Goal: Information Seeking & Learning: Learn about a topic

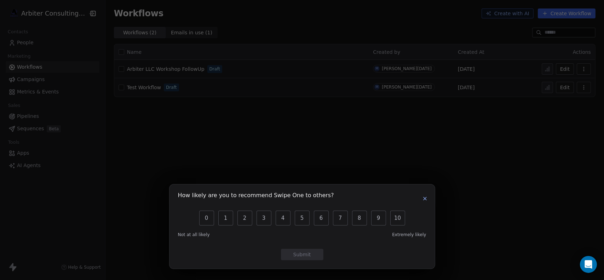
click at [425, 201] on icon "button" at bounding box center [425, 199] width 6 height 6
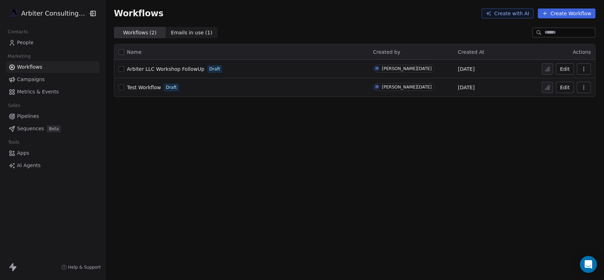
click at [183, 67] on span "Arbiter LLC Workshop FollowUp" at bounding box center [166, 69] width 78 height 6
click at [31, 79] on span "Campaigns" at bounding box center [31, 79] width 28 height 7
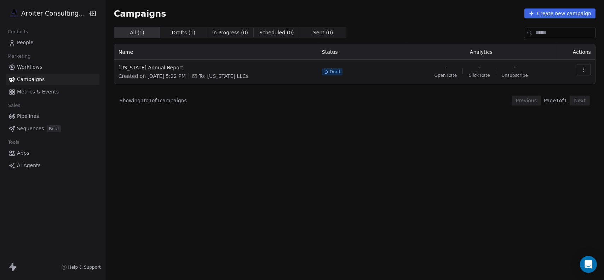
click at [39, 89] on span "Metrics & Events" at bounding box center [38, 91] width 42 height 7
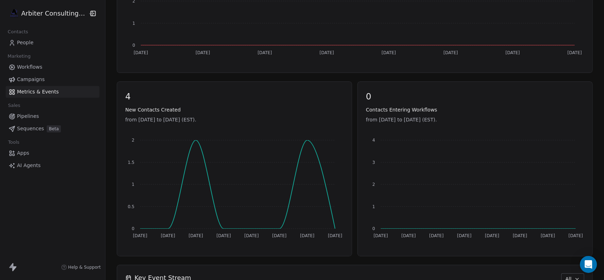
scroll to position [248, 0]
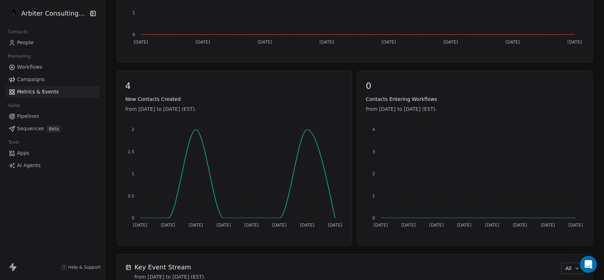
click at [23, 150] on span "Apps" at bounding box center [23, 152] width 12 height 7
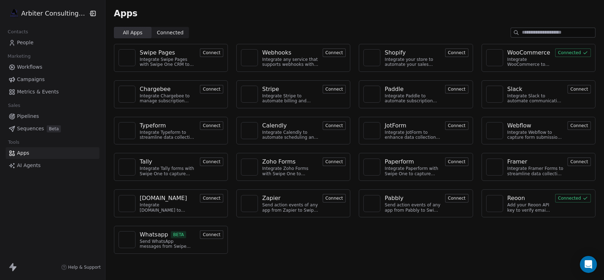
click at [328, 54] on button "Connect" at bounding box center [334, 52] width 23 height 8
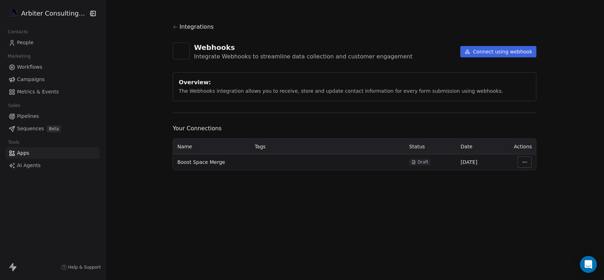
click at [210, 164] on span "Boost Space Merge" at bounding box center [201, 162] width 48 height 7
click at [522, 161] on html "Arbiter Consulting Group Contacts People Marketing Workflows Campaigns Metrics …" at bounding box center [302, 140] width 604 height 280
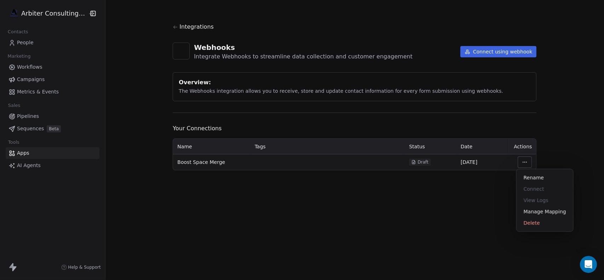
click at [576, 136] on html "Arbiter Consulting Group Contacts People Marketing Workflows Campaigns Metrics …" at bounding box center [302, 140] width 604 height 280
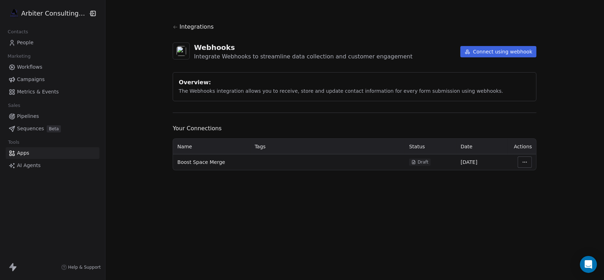
click at [20, 65] on span "Workflows" at bounding box center [29, 66] width 25 height 7
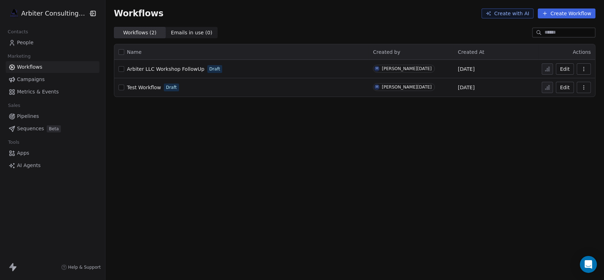
click at [29, 43] on span "People" at bounding box center [25, 42] width 17 height 7
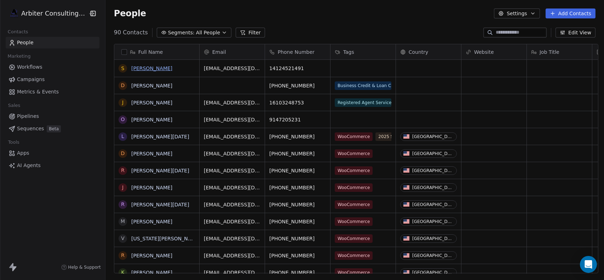
click at [148, 68] on link "[PERSON_NAME]" at bounding box center [151, 68] width 41 height 6
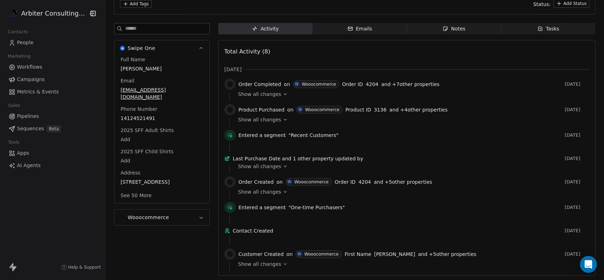
scroll to position [72, 0]
click at [166, 209] on button "Wooocommerce" at bounding box center [161, 259] width 95 height 116
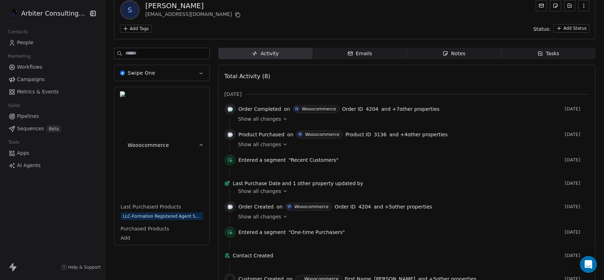
scroll to position [1, 0]
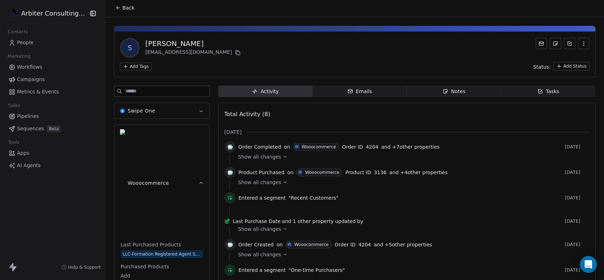
click at [199, 181] on icon "button" at bounding box center [201, 183] width 5 height 5
click at [361, 91] on div "Emails" at bounding box center [360, 91] width 25 height 7
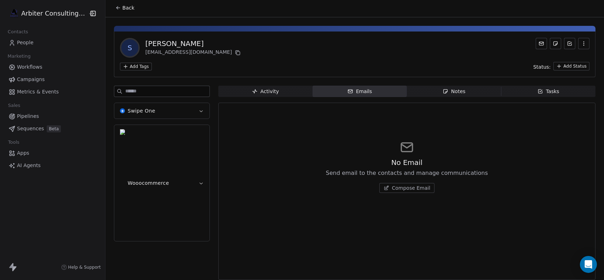
click at [453, 90] on div "Notes" at bounding box center [454, 91] width 23 height 7
click at [547, 95] on span "Tasks Tasks" at bounding box center [548, 91] width 95 height 11
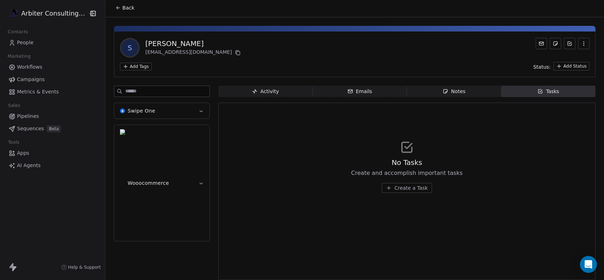
click at [253, 88] on div "Activity" at bounding box center [265, 91] width 27 height 7
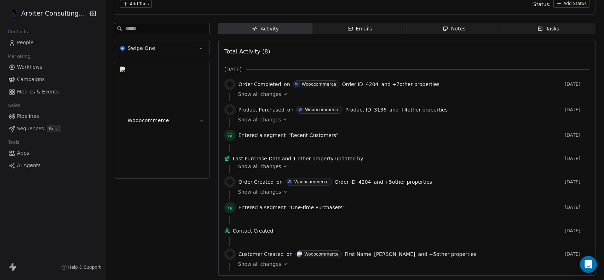
scroll to position [72, 0]
click at [274, 116] on div "Show all changes" at bounding box center [411, 119] width 347 height 7
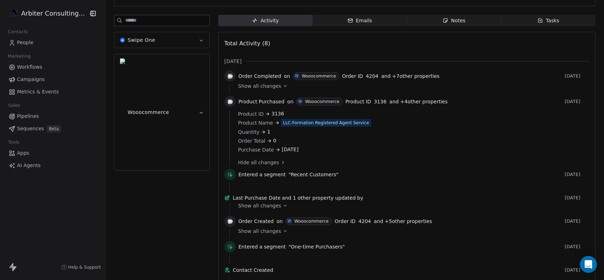
click at [283, 84] on icon at bounding box center [285, 86] width 5 height 5
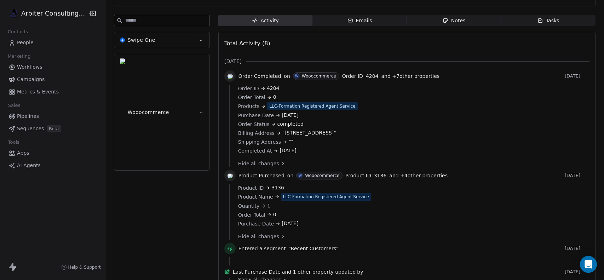
click at [199, 110] on icon "button" at bounding box center [201, 112] width 5 height 5
click at [143, 192] on span "Purchased Products" at bounding box center [144, 195] width 51 height 7
click at [159, 170] on span "Last Purchased Products" at bounding box center [150, 173] width 63 height 7
click at [155, 83] on div "Swipe One Wooocommerce Last Purchased Products LLC-Formation Registered Agent S…" at bounding box center [162, 116] width 96 height 202
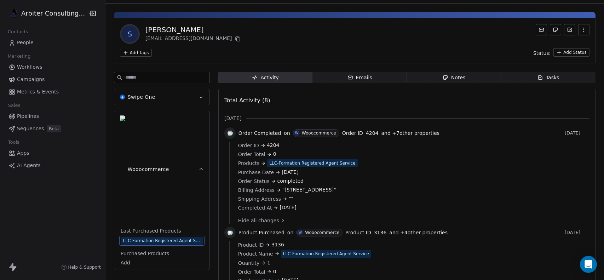
click at [159, 227] on span "Last Purchased Products" at bounding box center [150, 230] width 63 height 7
click at [195, 116] on button "Wooocommerce" at bounding box center [161, 169] width 95 height 116
click at [199, 96] on icon "button" at bounding box center [201, 97] width 5 height 5
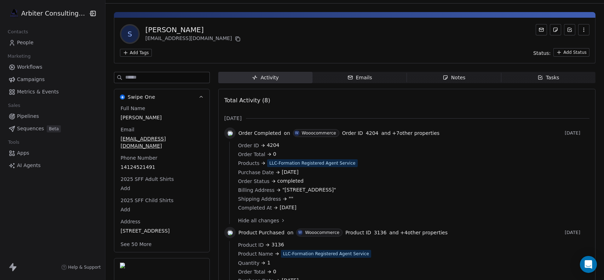
click at [194, 99] on button "Swipe One" at bounding box center [161, 97] width 95 height 16
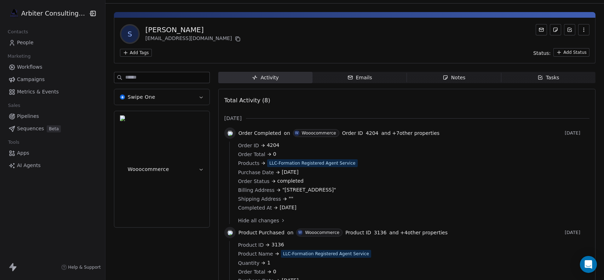
click at [142, 166] on span "Wooocommerce" at bounding box center [148, 169] width 41 height 7
click at [160, 210] on div "Swipe One Wooocommerce Last Purchased Products LLC-Formation Registered Agent S…" at bounding box center [162, 261] width 96 height 378
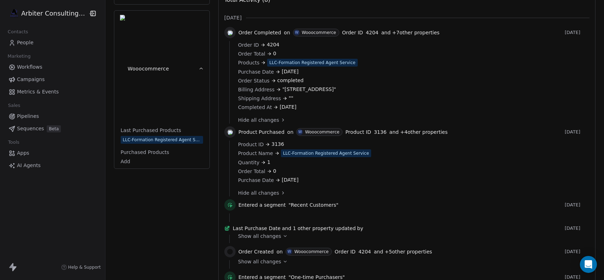
scroll to position [0, 0]
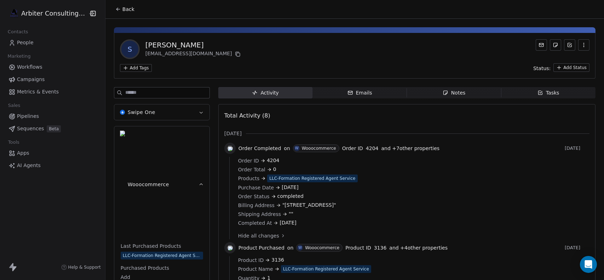
click at [348, 101] on div "Activity Activity Emails Emails Notes Notes Tasks Tasks Total Activity (8) [DAT…" at bounding box center [406, 276] width 377 height 378
click at [353, 92] on div "Emails" at bounding box center [360, 92] width 25 height 7
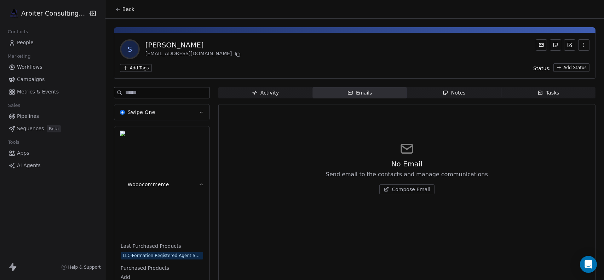
click at [34, 74] on link "Campaigns" at bounding box center [53, 80] width 94 height 12
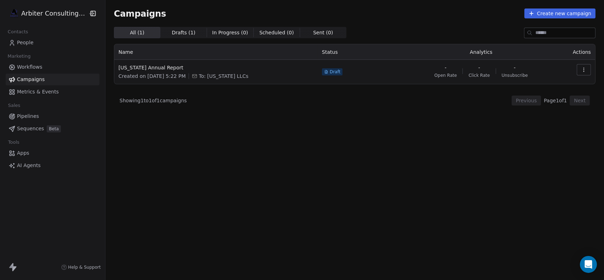
click at [21, 64] on span "Workflows" at bounding box center [29, 66] width 25 height 7
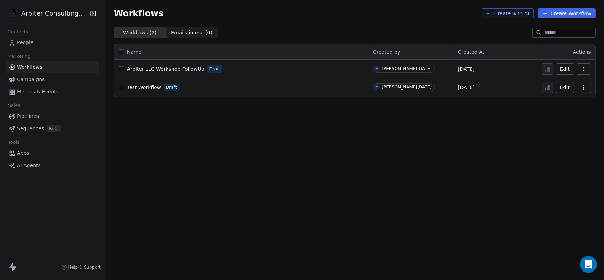
click at [255, 162] on div "Workflows Create with AI Create Workflow Workflows ( 2 ) Workflows ( 2 ) Emails…" at bounding box center [354, 140] width 499 height 280
